Goal: Task Accomplishment & Management: Use online tool/utility

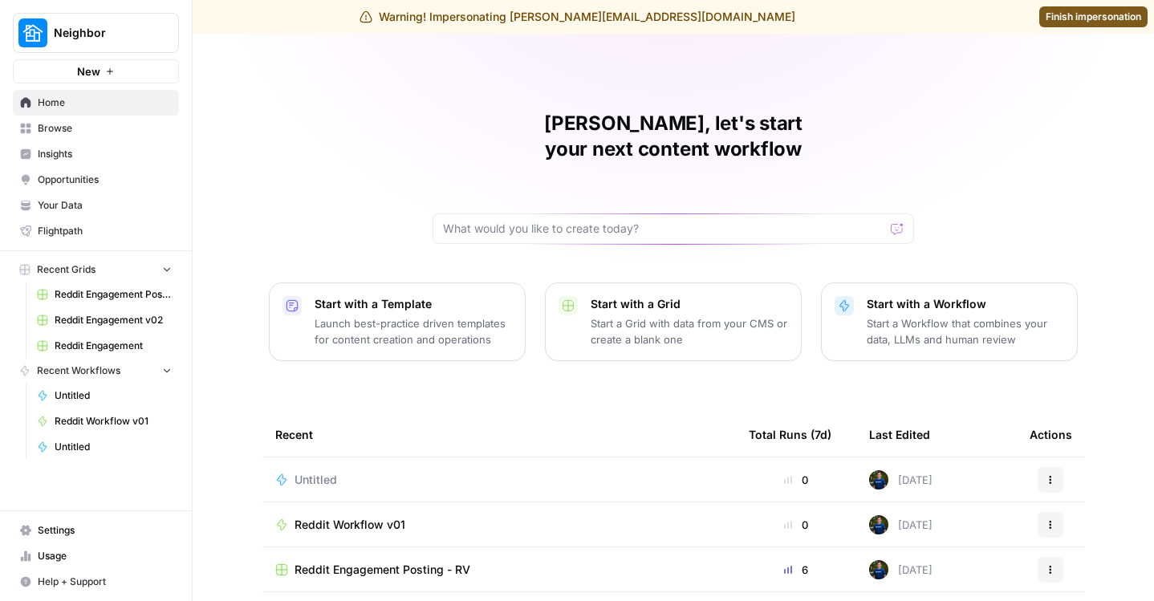
scroll to position [65, 0]
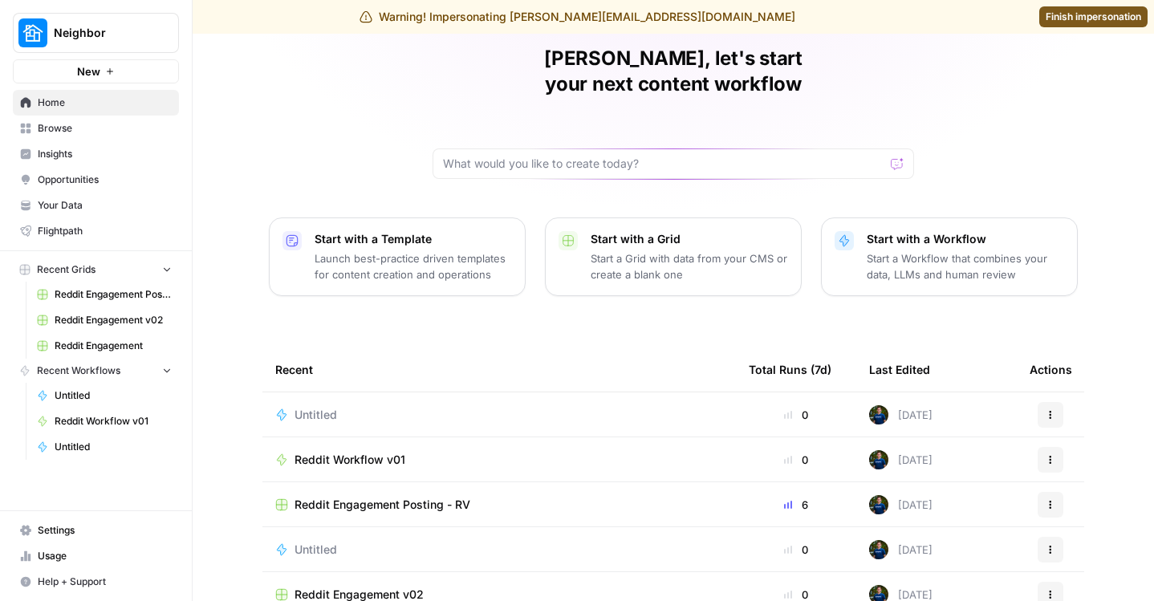
click at [361, 482] on td "Reddit Engagement Posting - RV" at bounding box center [500, 504] width 474 height 44
click at [361, 497] on span "Reddit Engagement Posting - RV" at bounding box center [383, 505] width 176 height 16
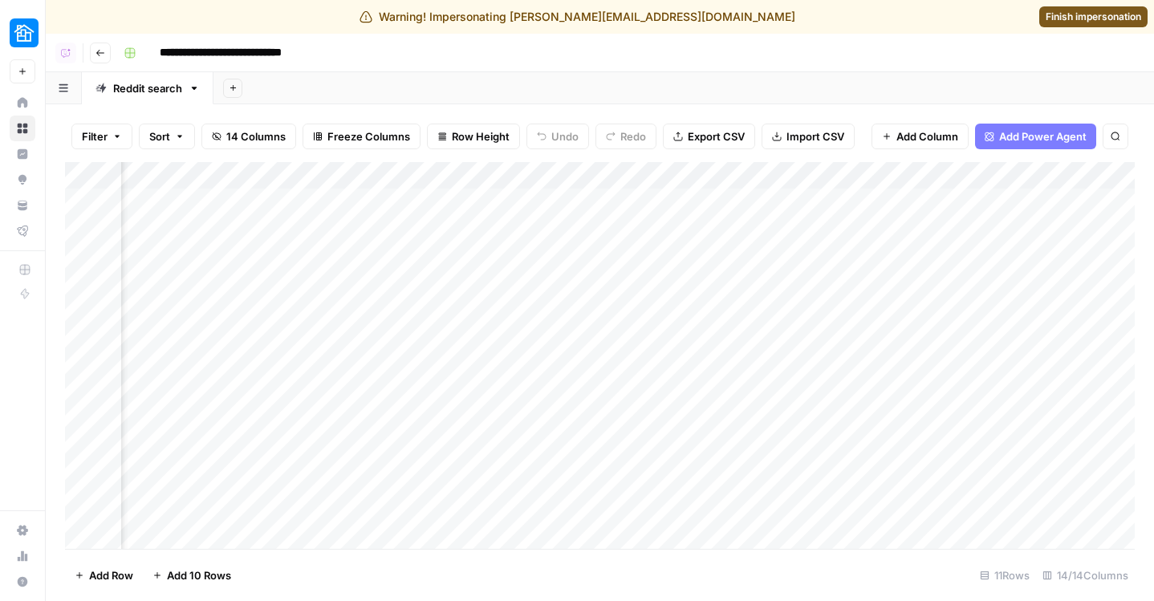
scroll to position [0, 694]
click at [544, 167] on div "Add Column" at bounding box center [600, 355] width 1070 height 387
click at [697, 34] on header "**********" at bounding box center [600, 53] width 1109 height 39
click at [1095, 16] on span "Finish impersonation" at bounding box center [1094, 17] width 96 height 14
